Goal: Task Accomplishment & Management: Complete application form

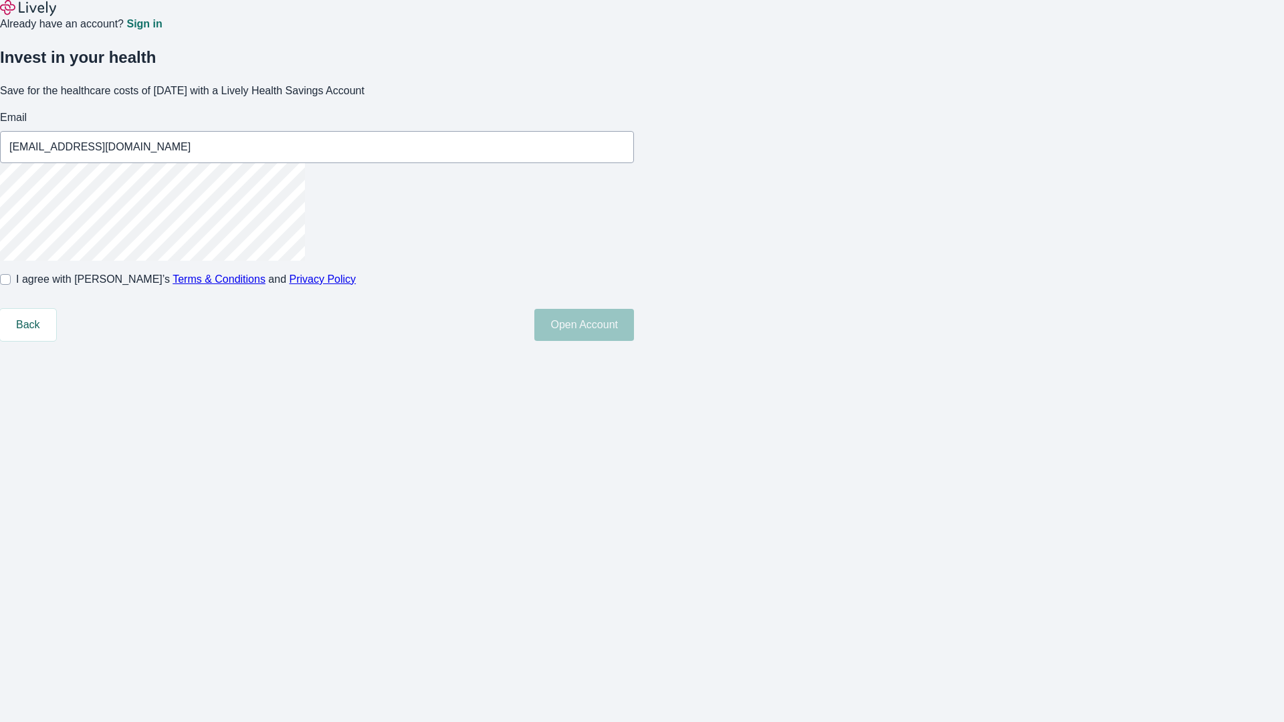
click at [11, 285] on input "I agree with Lively’s Terms & Conditions and Privacy Policy" at bounding box center [5, 279] width 11 height 11
checkbox input "true"
click at [634, 341] on button "Open Account" at bounding box center [584, 325] width 100 height 32
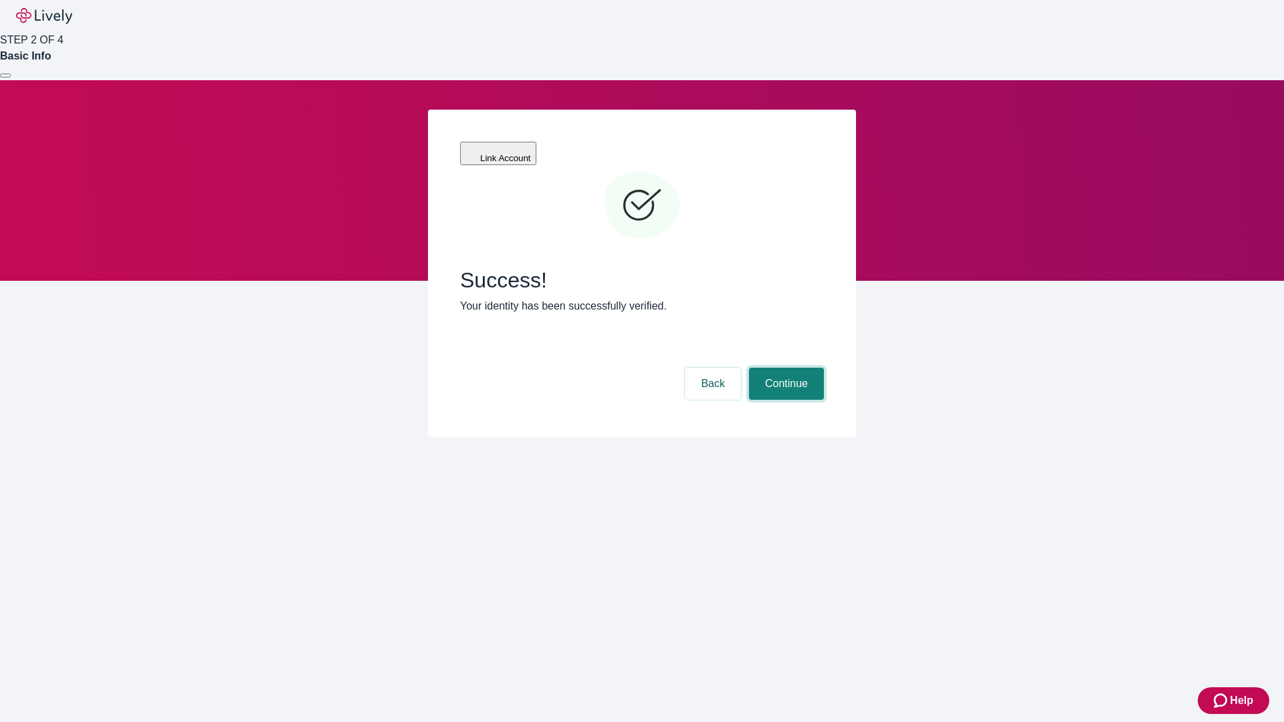
click at [784, 368] on button "Continue" at bounding box center [786, 384] width 75 height 32
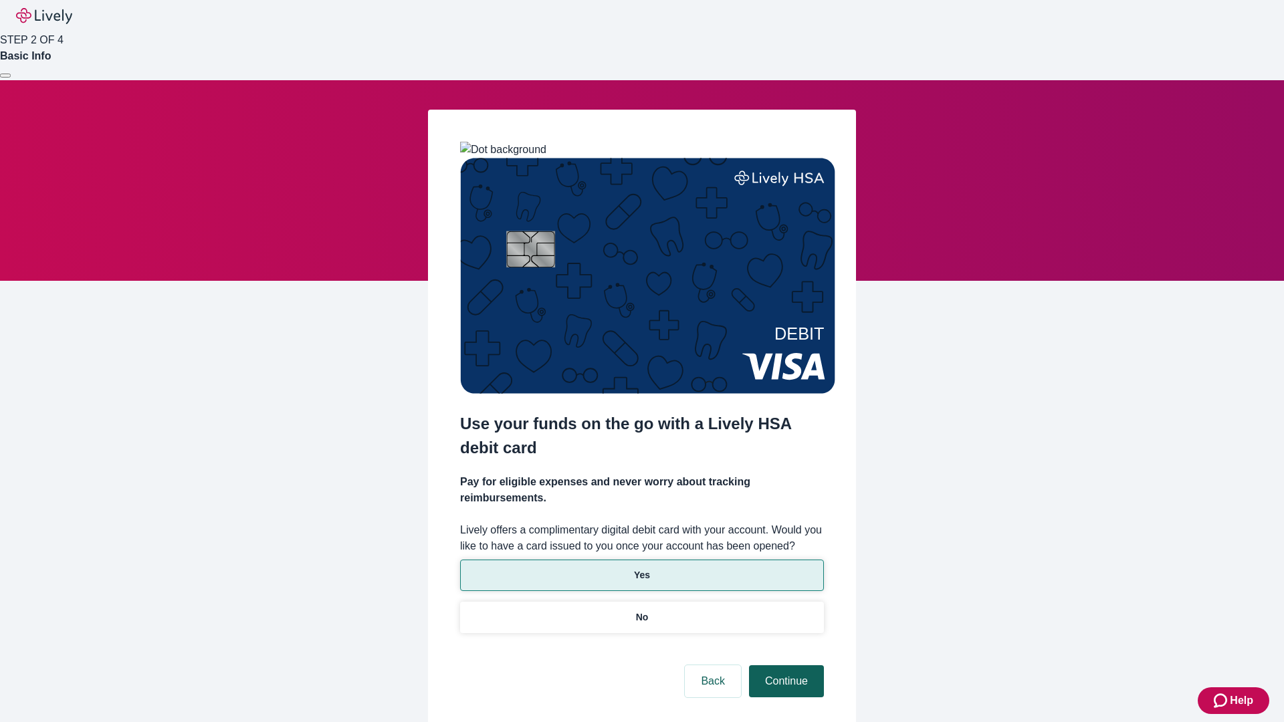
click at [641, 568] on p "Yes" at bounding box center [642, 575] width 16 height 14
click at [784, 665] on button "Continue" at bounding box center [786, 681] width 75 height 32
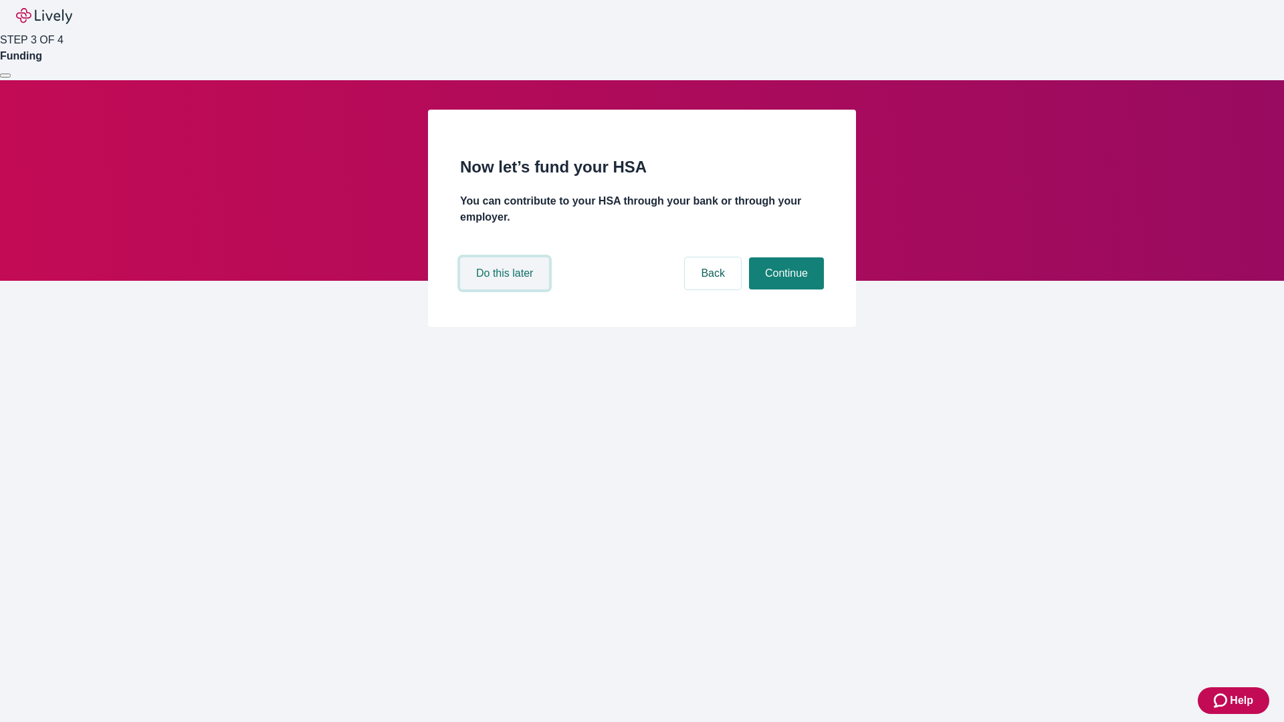
click at [506, 289] on button "Do this later" at bounding box center [504, 273] width 89 height 32
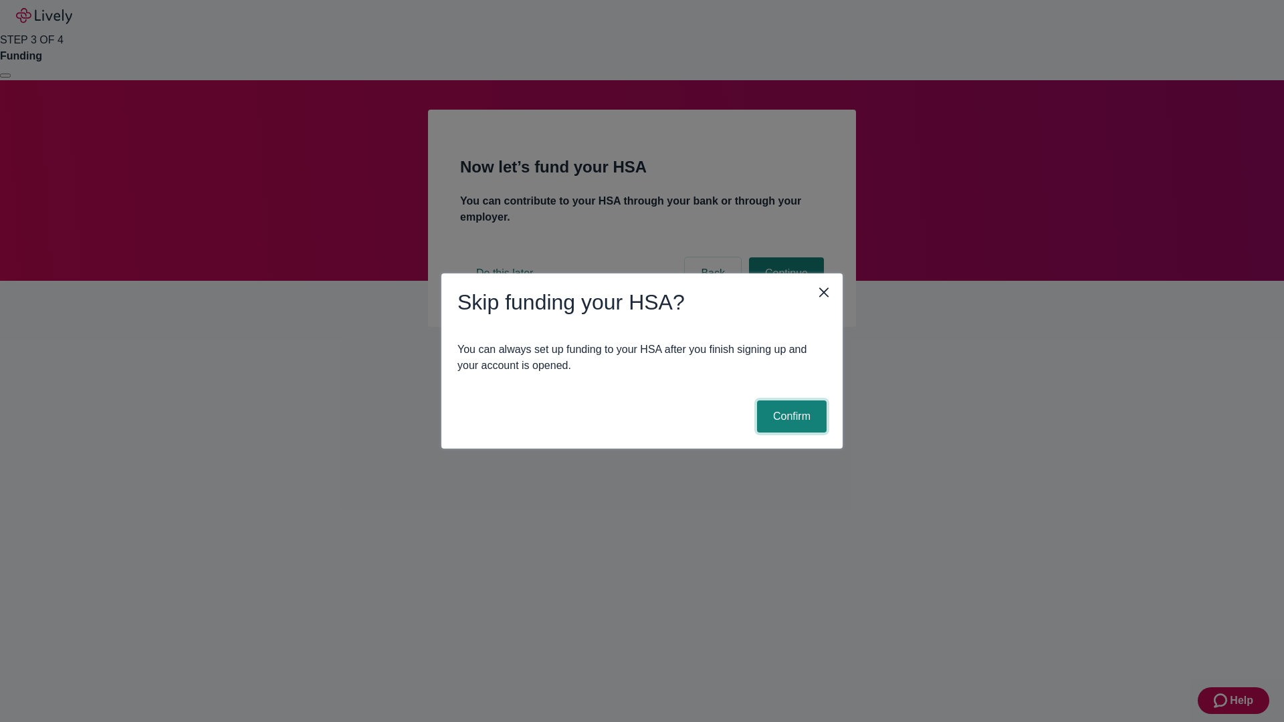
click at [789, 416] on button "Confirm" at bounding box center [792, 416] width 70 height 32
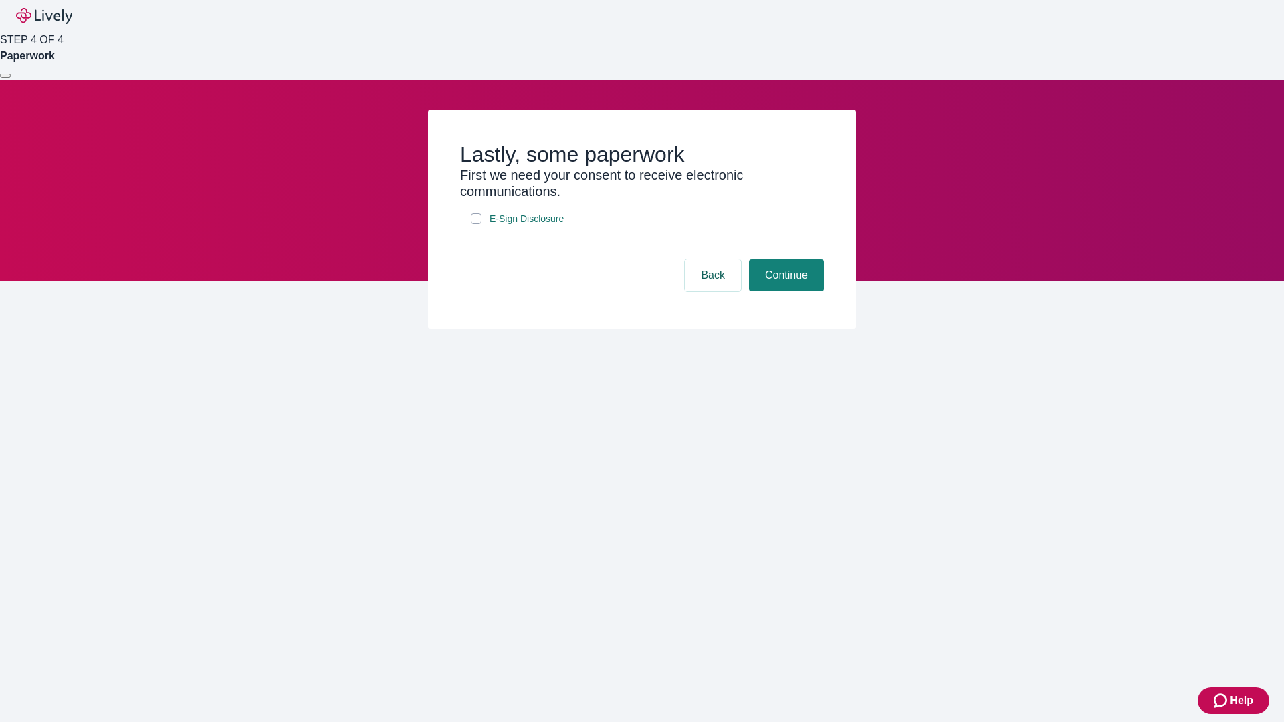
click at [476, 224] on input "E-Sign Disclosure" at bounding box center [476, 218] width 11 height 11
checkbox input "true"
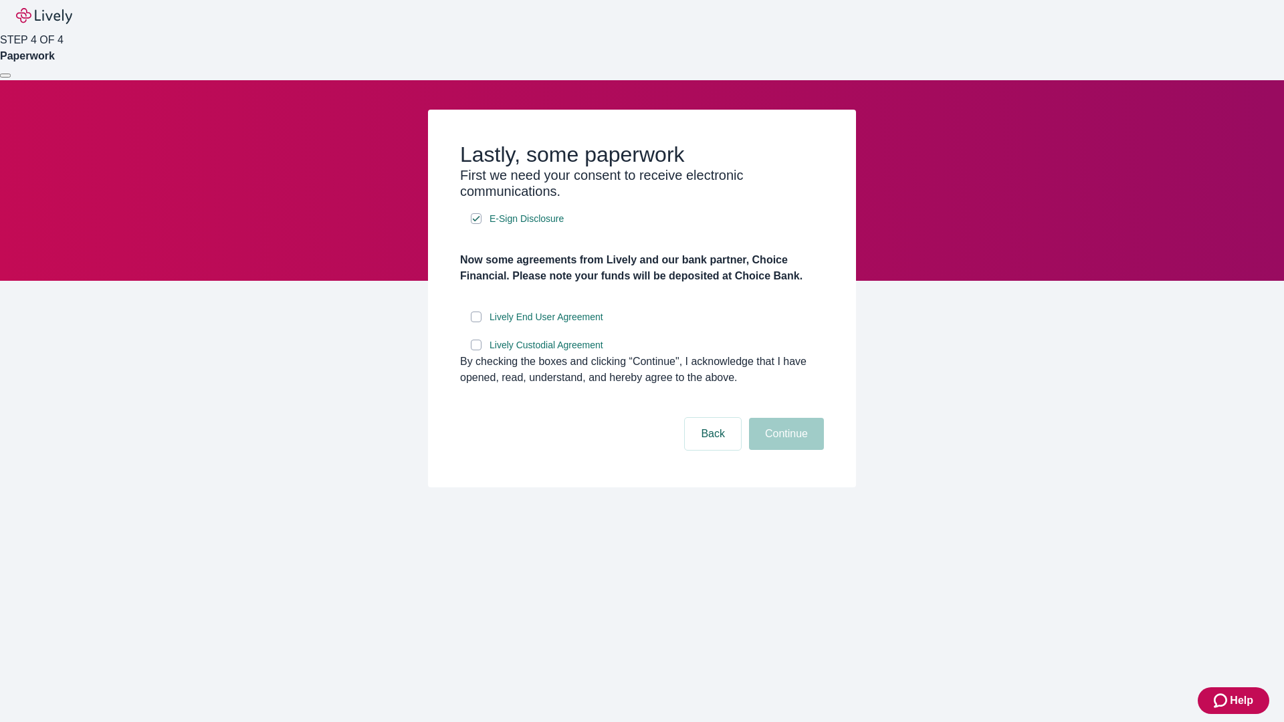
click at [476, 322] on input "Lively End User Agreement" at bounding box center [476, 317] width 11 height 11
checkbox input "true"
click at [476, 350] on input "Lively Custodial Agreement" at bounding box center [476, 345] width 11 height 11
checkbox input "true"
click at [784, 450] on button "Continue" at bounding box center [786, 434] width 75 height 32
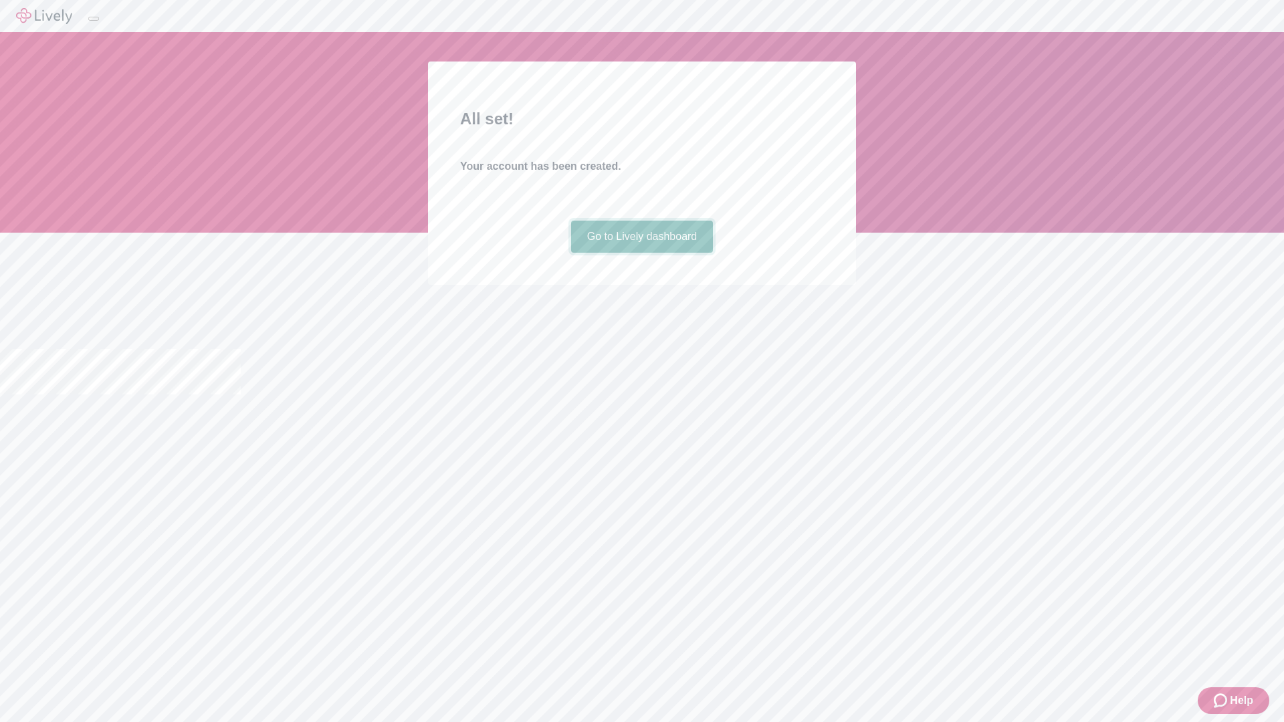
click at [641, 253] on link "Go to Lively dashboard" at bounding box center [642, 237] width 142 height 32
